Goal: Task Accomplishment & Management: Complete application form

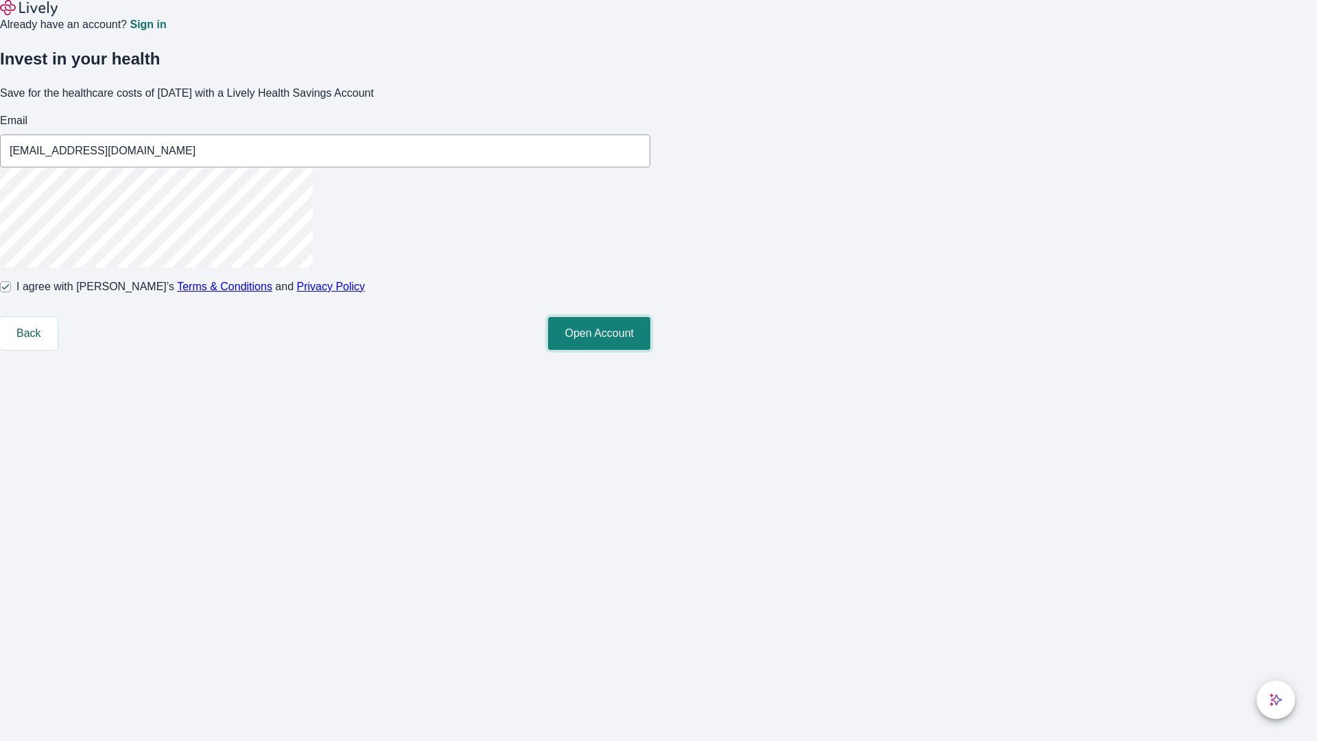
click at [650, 350] on button "Open Account" at bounding box center [599, 333] width 102 height 33
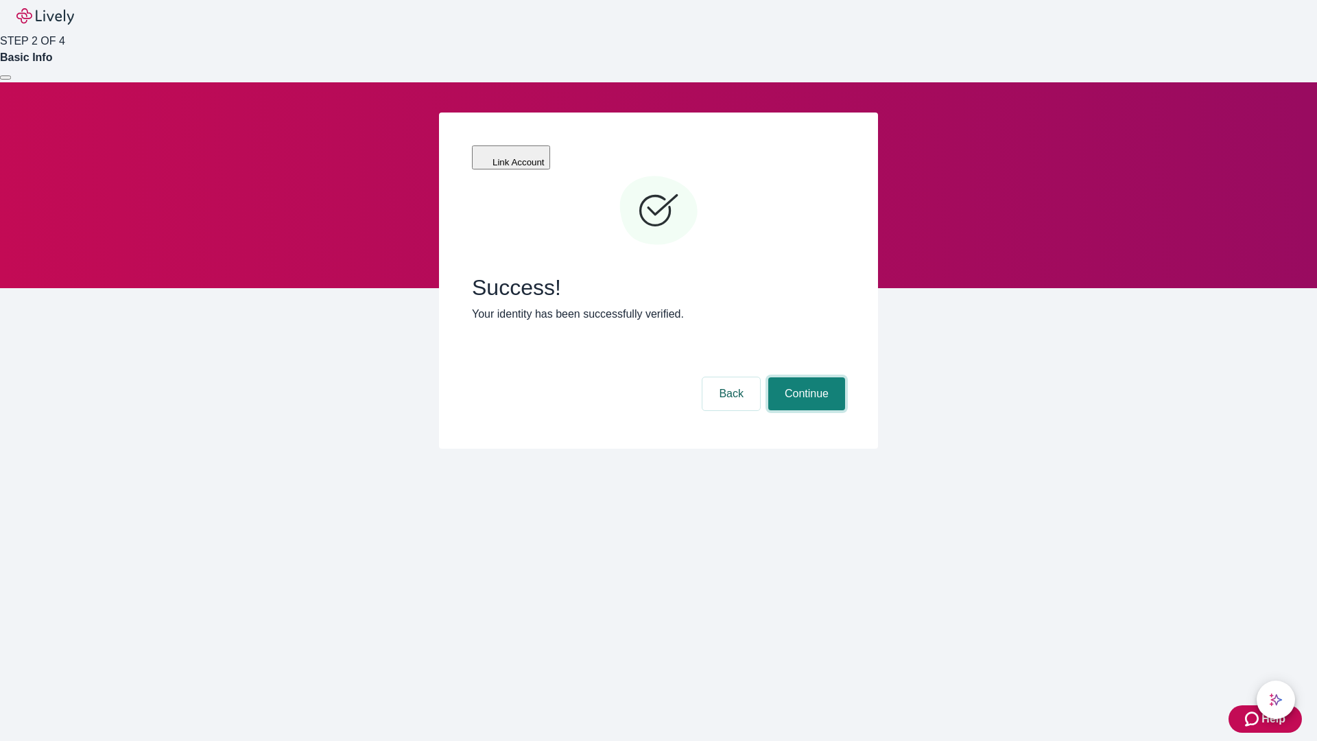
click at [804, 377] on button "Continue" at bounding box center [806, 393] width 77 height 33
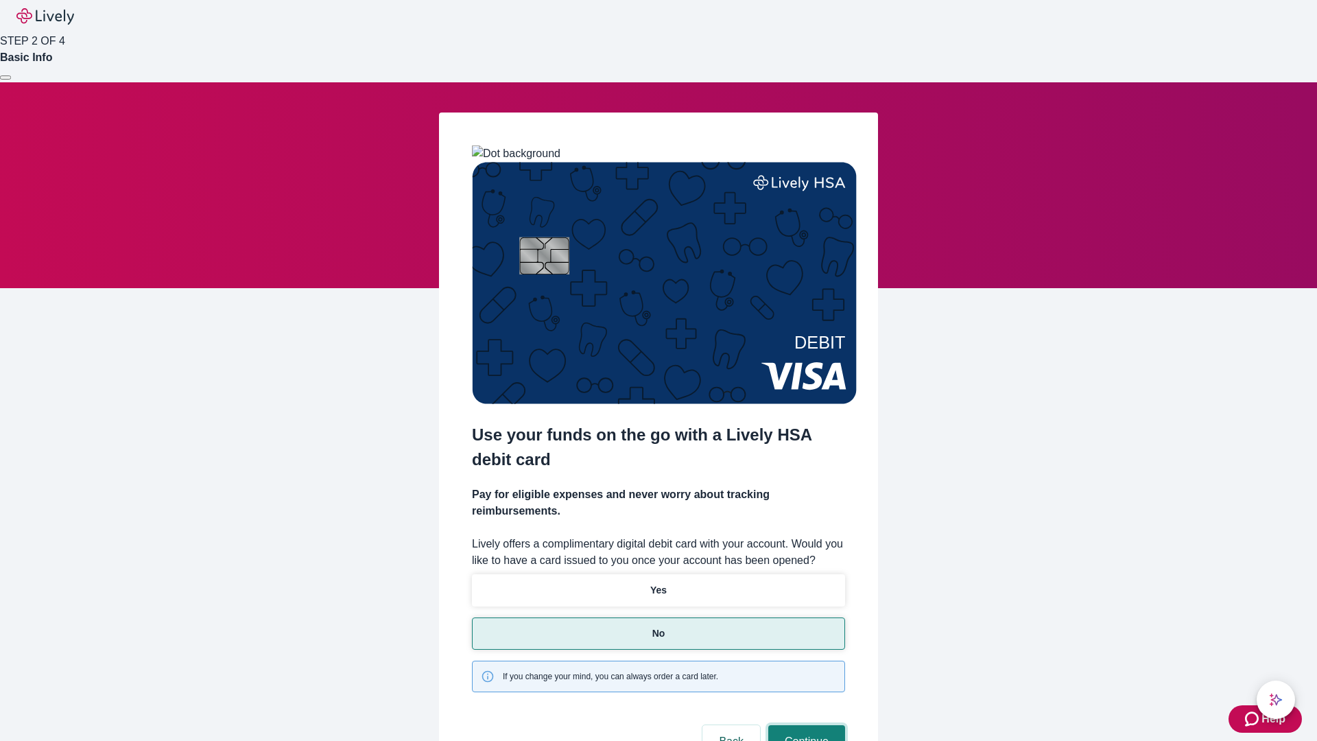
click at [804, 725] on button "Continue" at bounding box center [806, 741] width 77 height 33
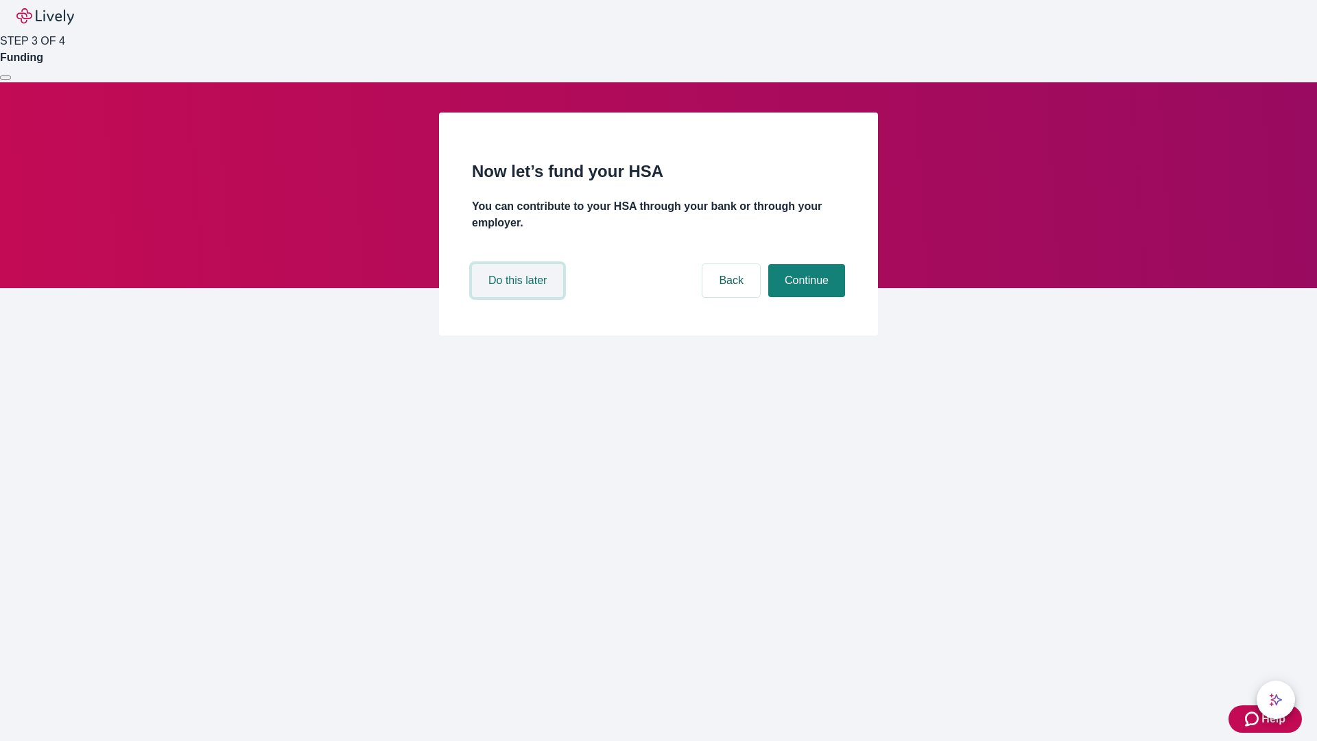
click at [519, 297] on button "Do this later" at bounding box center [517, 280] width 91 height 33
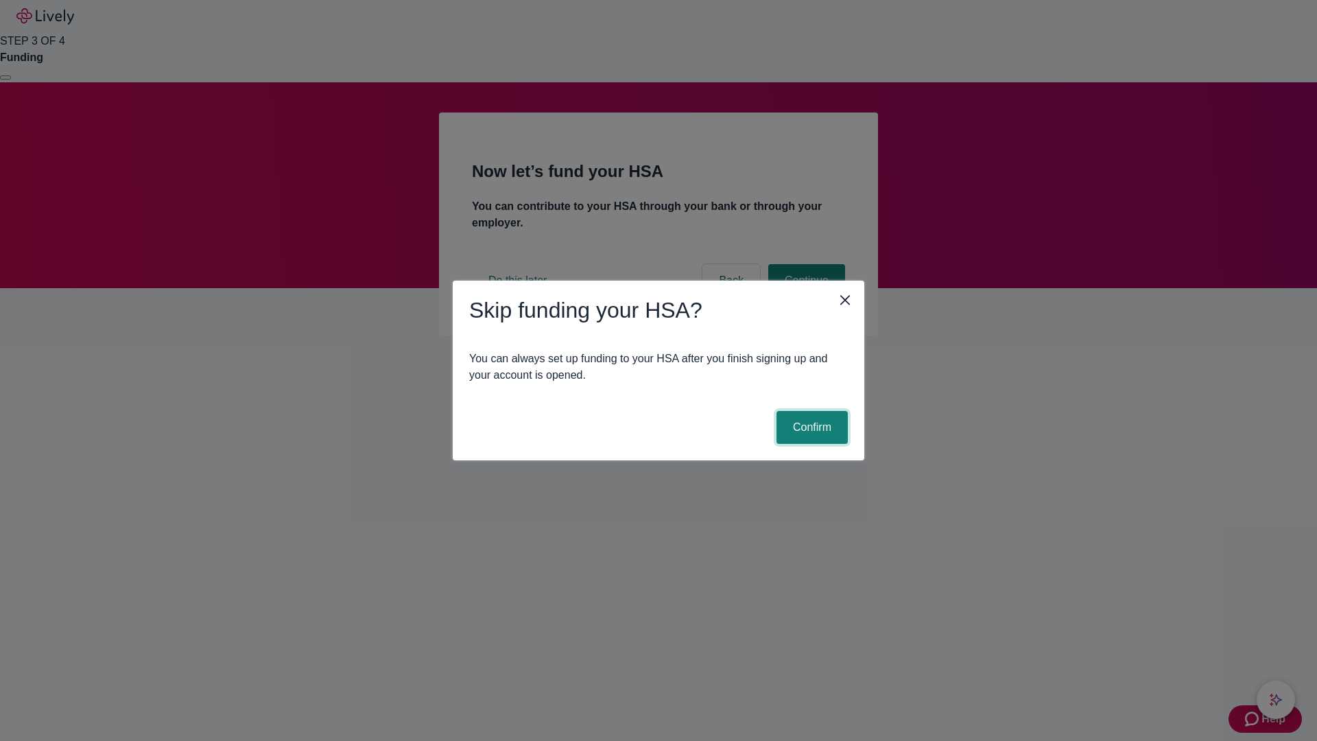
click at [810, 427] on button "Confirm" at bounding box center [811, 427] width 71 height 33
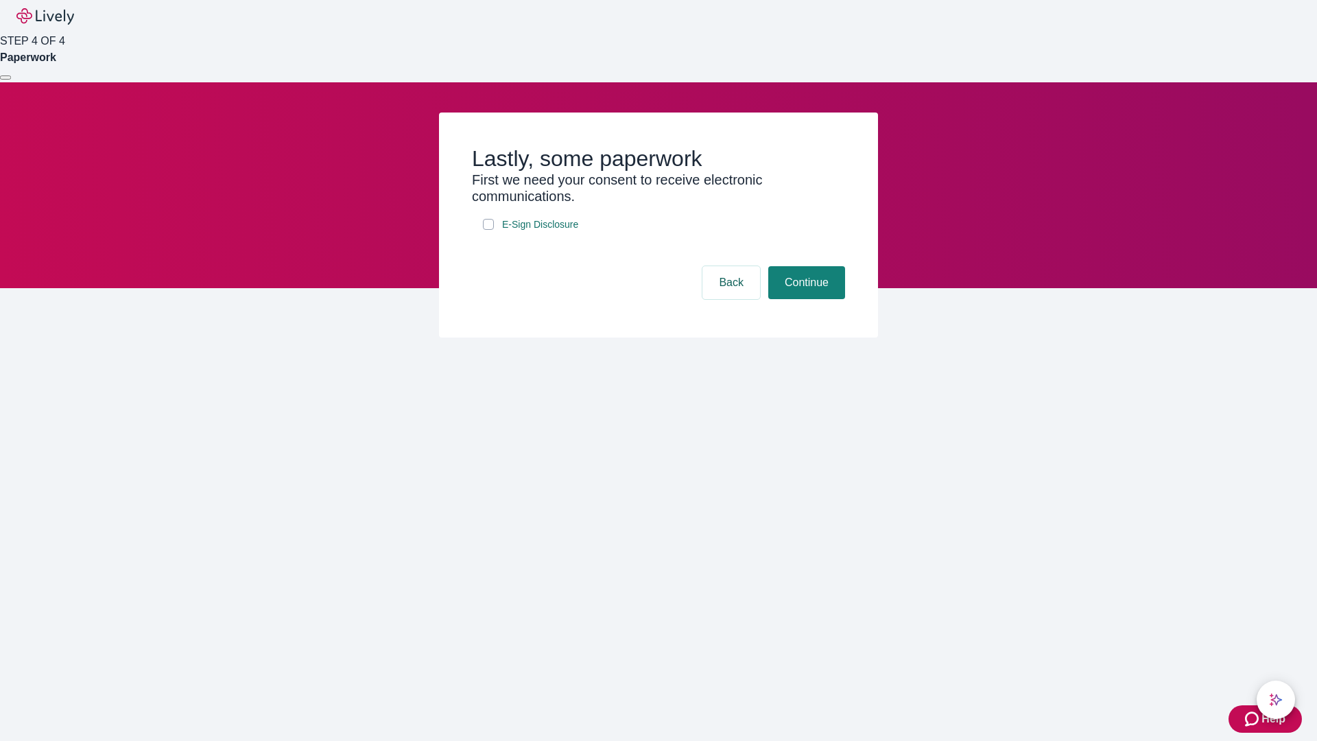
click at [488, 230] on input "E-Sign Disclosure" at bounding box center [488, 224] width 11 height 11
checkbox input "true"
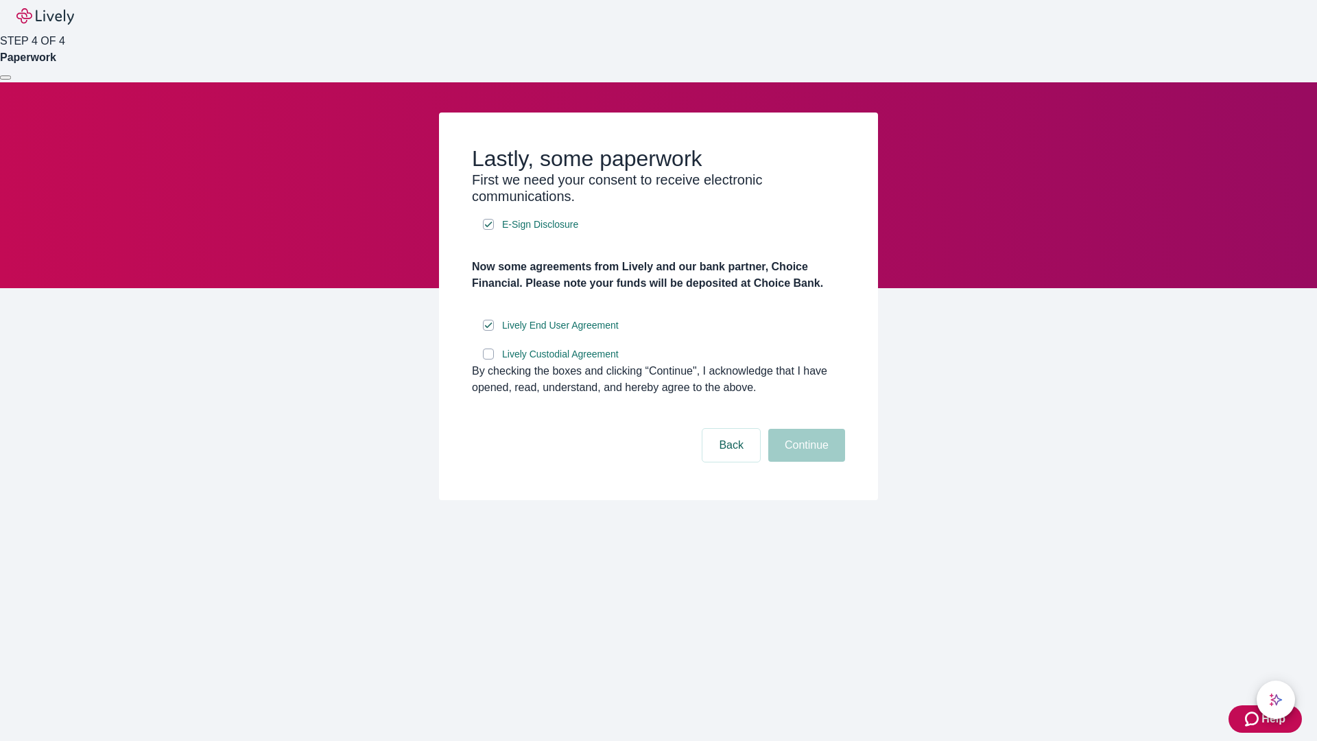
click at [488, 359] on input "Lively Custodial Agreement" at bounding box center [488, 353] width 11 height 11
checkbox input "true"
click at [804, 462] on button "Continue" at bounding box center [806, 445] width 77 height 33
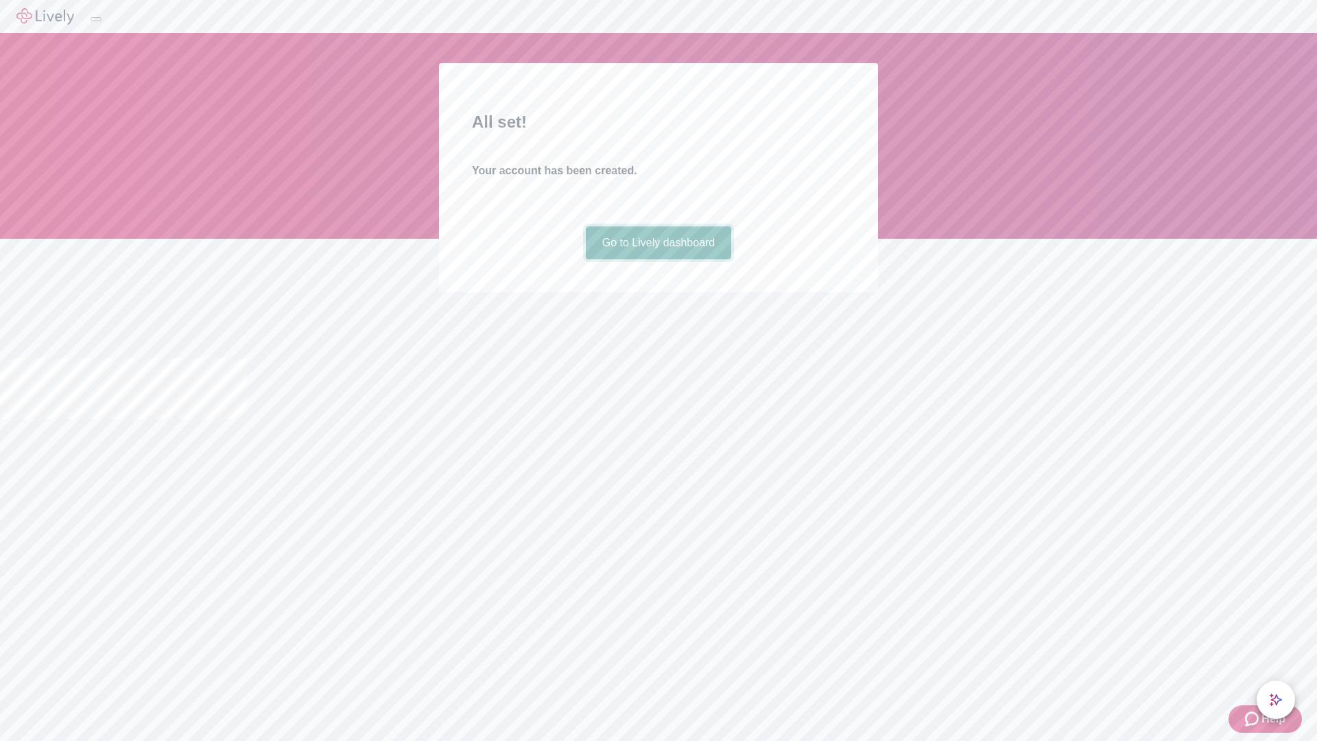
click at [658, 259] on link "Go to Lively dashboard" at bounding box center [659, 242] width 146 height 33
